Goal: Information Seeking & Learning: Learn about a topic

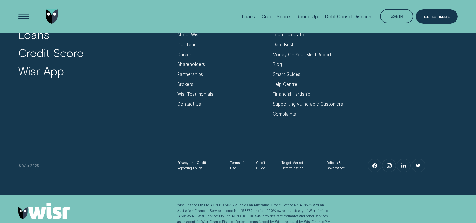
scroll to position [2132, 0]
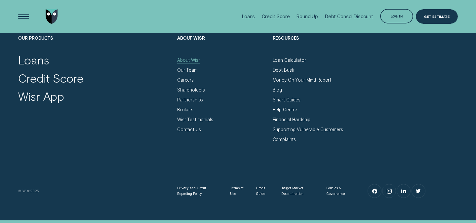
click at [182, 61] on div "About Wisr" at bounding box center [188, 61] width 23 height 6
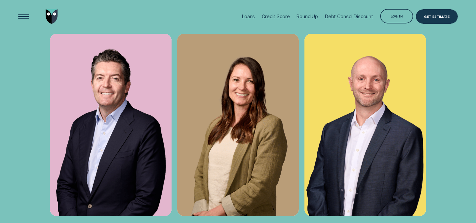
scroll to position [1921, 0]
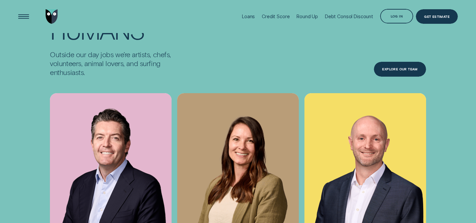
scroll to position [1850, 0]
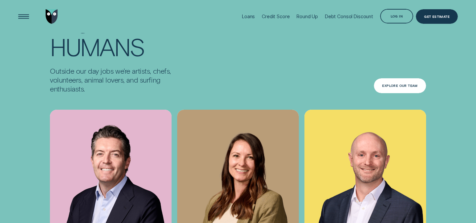
click at [388, 93] on div "Explore Our Team" at bounding box center [400, 85] width 52 height 15
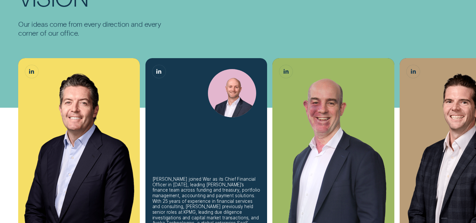
scroll to position [150, 0]
